Goal: Information Seeking & Learning: Learn about a topic

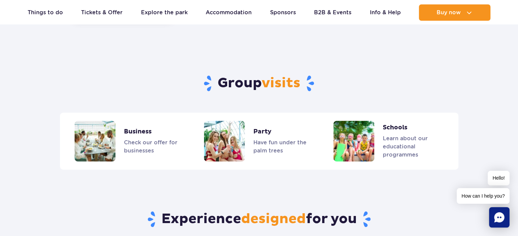
scroll to position [1613, 0]
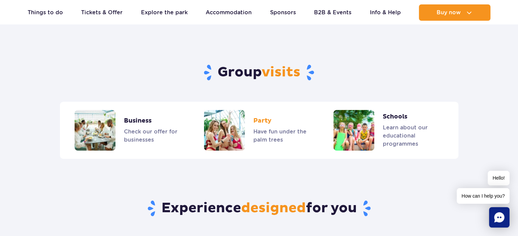
click at [261, 110] on link "Party" at bounding box center [259, 130] width 110 height 41
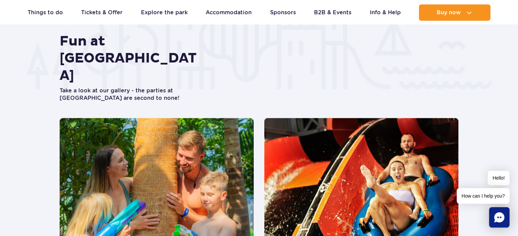
scroll to position [1228, 0]
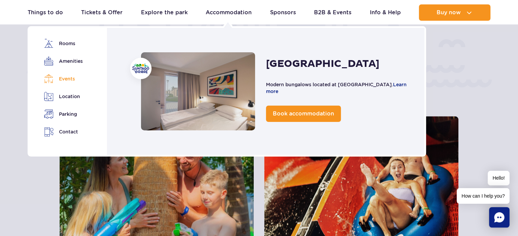
click at [64, 79] on link "Events" at bounding box center [63, 79] width 38 height 10
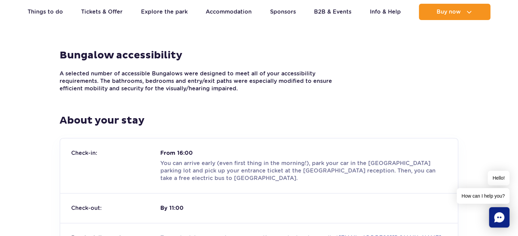
scroll to position [715, 0]
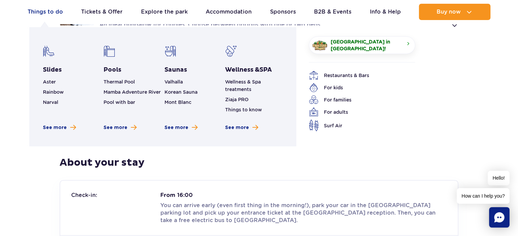
click at [45, 12] on link "Things to do" at bounding box center [45, 12] width 35 height 16
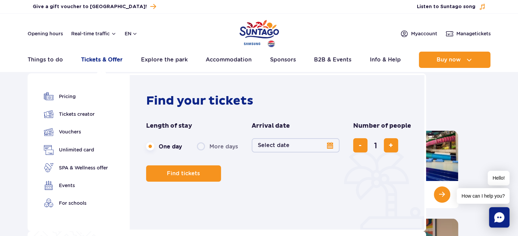
click at [102, 60] on link "Tickets & Offer" at bounding box center [102, 60] width 42 height 16
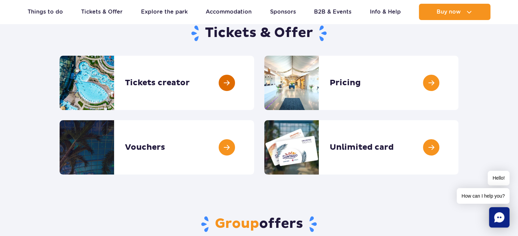
click at [254, 82] on link at bounding box center [254, 83] width 0 height 54
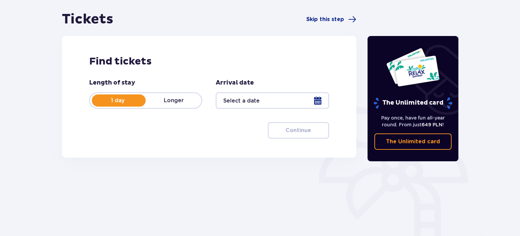
click at [275, 101] on div at bounding box center [272, 101] width 113 height 16
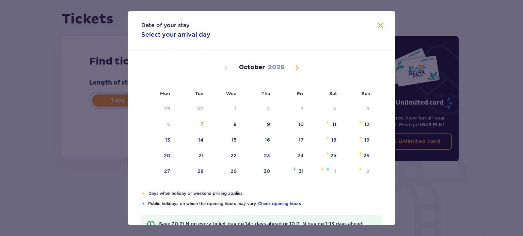
click at [295, 68] on span "Next month" at bounding box center [297, 68] width 8 height 8
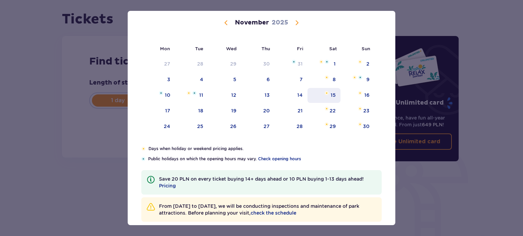
scroll to position [55, 0]
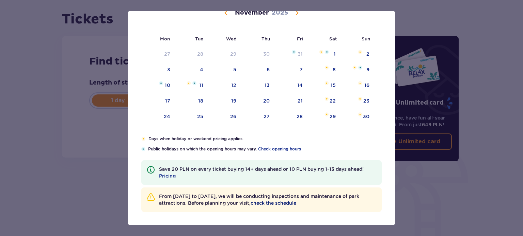
click at [282, 202] on span "check the schedule" at bounding box center [273, 203] width 46 height 7
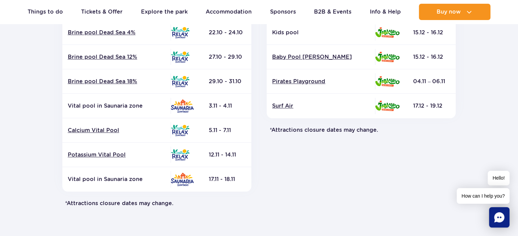
scroll to position [305, 0]
click at [112, 154] on link "Potassium Vital Pool" at bounding box center [116, 154] width 97 height 7
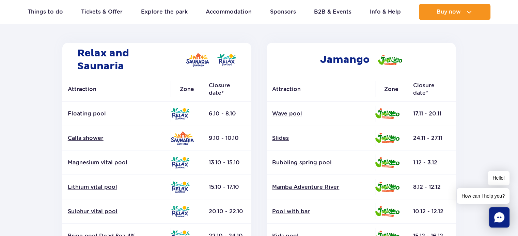
scroll to position [101, 0]
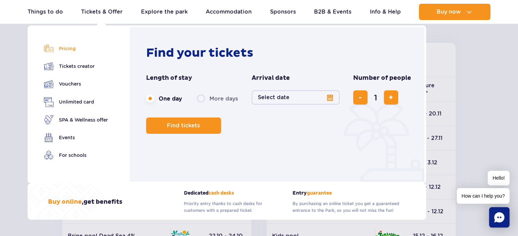
click at [70, 49] on link "Pricing" at bounding box center [76, 49] width 64 height 10
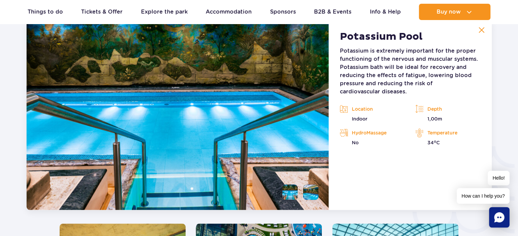
scroll to position [1028, 0]
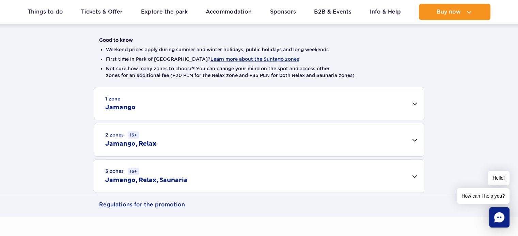
scroll to position [165, 0]
click at [286, 139] on div "2 zones 16+ Jamango, Relax" at bounding box center [258, 139] width 329 height 33
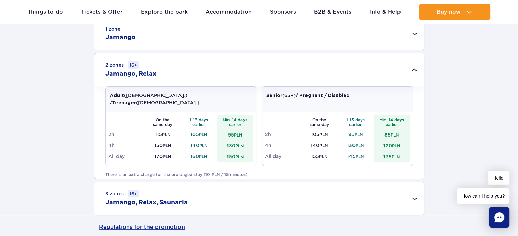
scroll to position [222, 0]
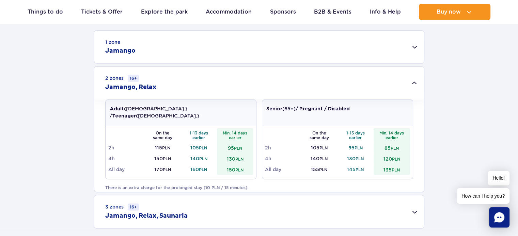
click at [230, 153] on td "130 PLN" at bounding box center [235, 158] width 36 height 11
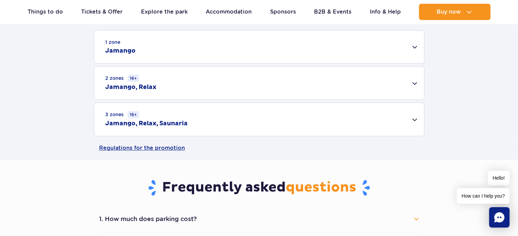
click at [230, 153] on td "130 PLN" at bounding box center [235, 158] width 36 height 11
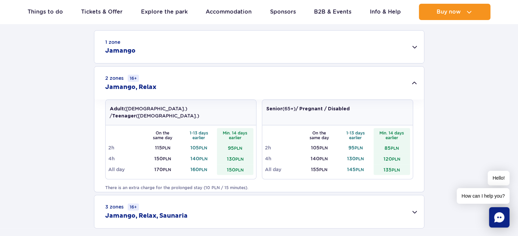
click at [230, 164] on td "150 PLN" at bounding box center [235, 169] width 36 height 11
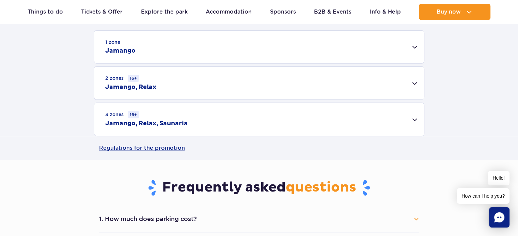
click at [230, 136] on div "1 zone Jamango Adult (18 – 65 y.o.) / Teenager (16 – 18 y.o.) On the same day 1…" at bounding box center [259, 83] width 518 height 106
click at [255, 88] on div "2 zones 16+ Jamango, Relax" at bounding box center [258, 83] width 329 height 33
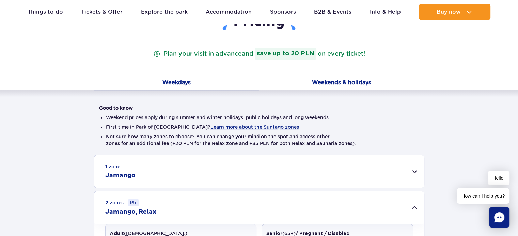
scroll to position [97, 0]
click at [321, 82] on button "Weekends & holidays" at bounding box center [341, 83] width 165 height 14
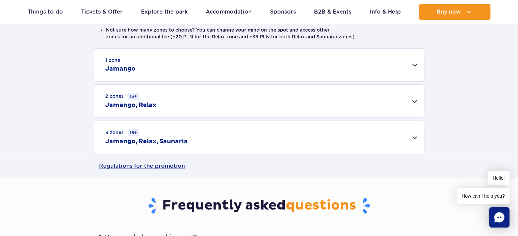
scroll to position [200, 0]
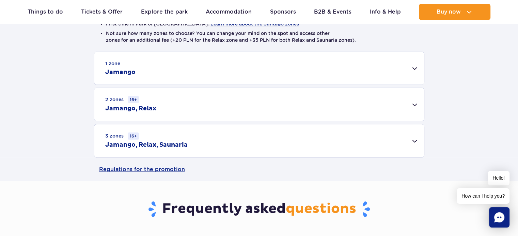
click at [157, 103] on div "2 zones 16+ Jamango, Relax" at bounding box center [258, 104] width 329 height 33
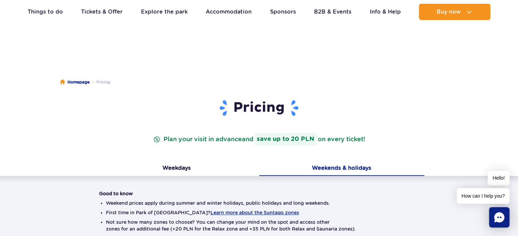
scroll to position [7, 0]
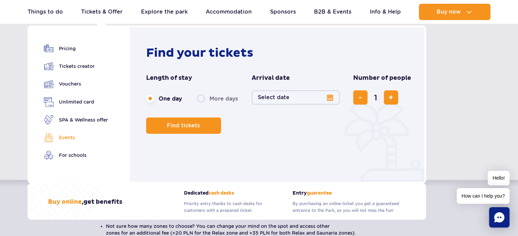
click at [70, 138] on link "Events" at bounding box center [76, 138] width 64 height 10
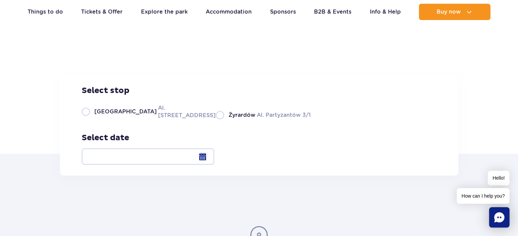
click at [87, 119] on label "Warsaw Al. [STREET_ADDRESS]" at bounding box center [145, 111] width 126 height 15
click at [87, 119] on input "Warsaw Al. [STREET_ADDRESS]" at bounding box center [85, 118] width 7 height 1
radio input "true"
click at [214, 158] on div at bounding box center [148, 157] width 132 height 16
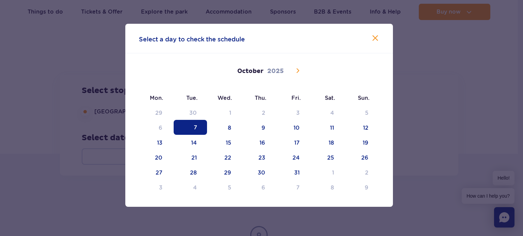
click at [299, 72] on icon at bounding box center [297, 71] width 8 height 8
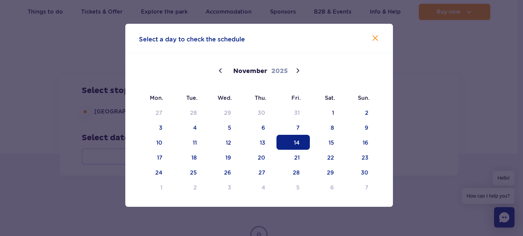
click at [301, 141] on span "14" at bounding box center [292, 142] width 33 height 15
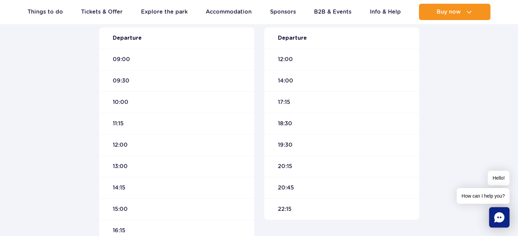
scroll to position [239, 0]
